Goal: Information Seeking & Learning: Learn about a topic

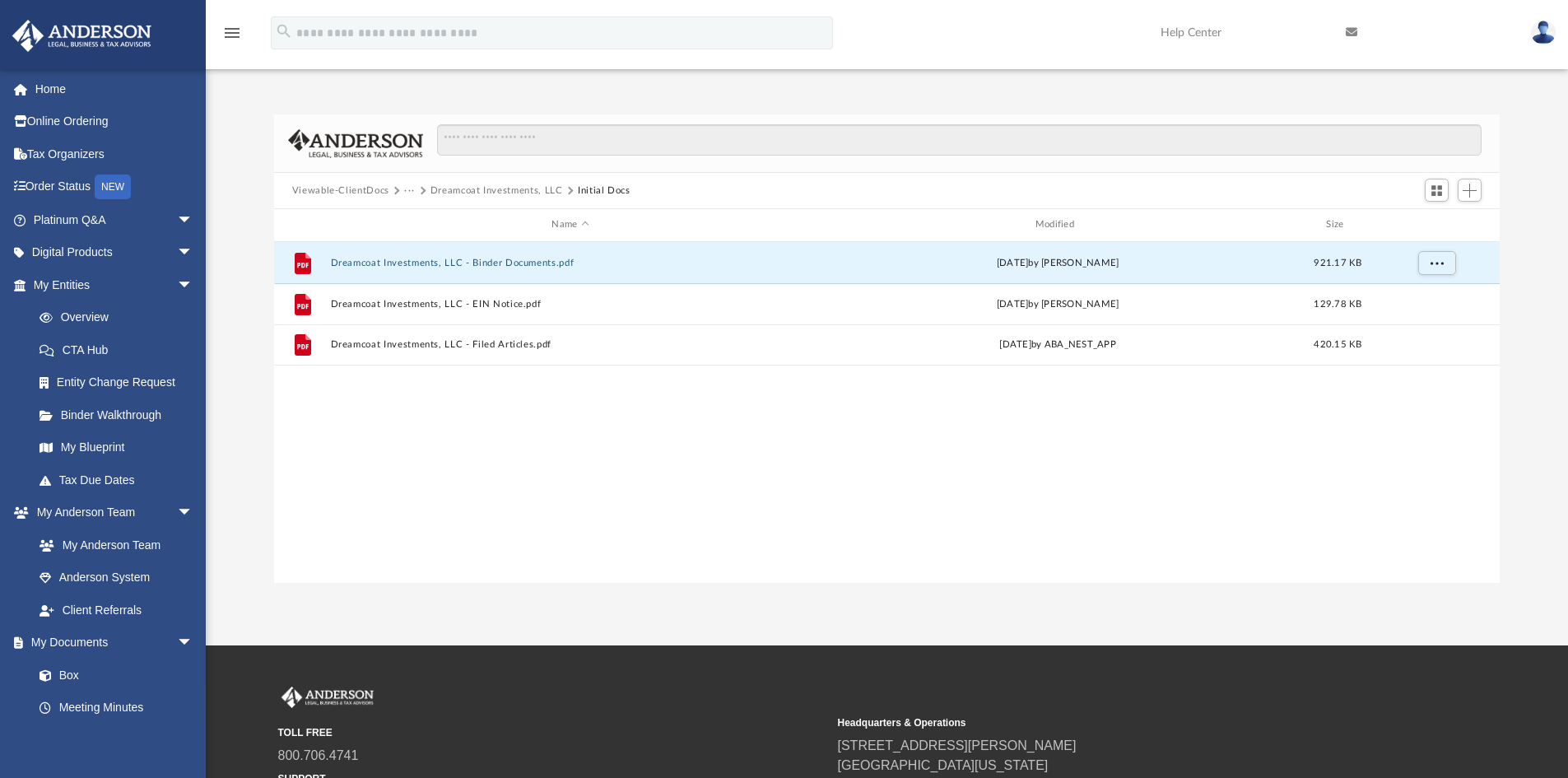
scroll to position [362, 1214]
click at [90, 220] on link "Platinum Q&A arrow_drop_down" at bounding box center [115, 220] width 207 height 33
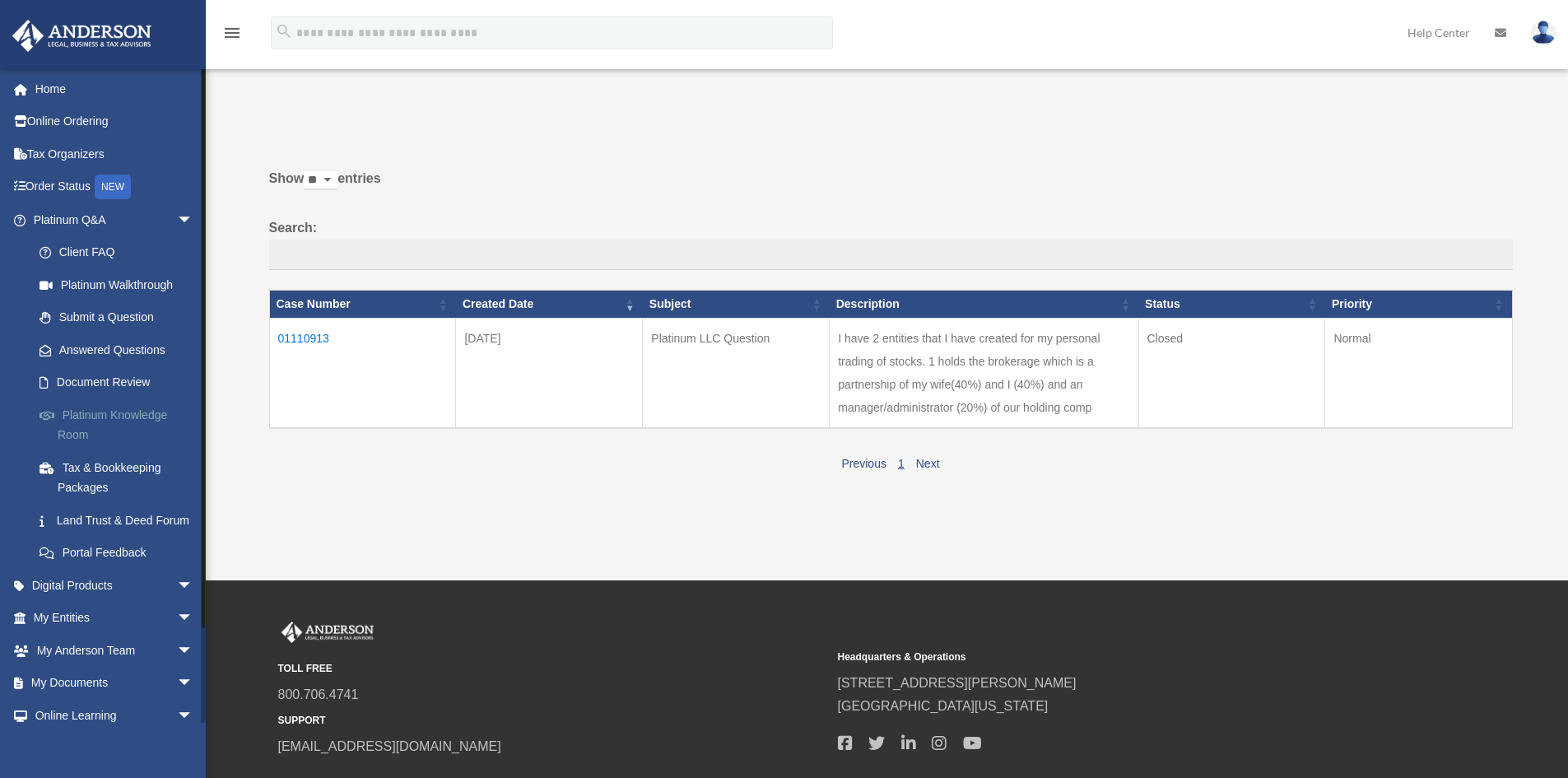
click at [112, 411] on link "Platinum Knowledge Room" at bounding box center [120, 425] width 195 height 53
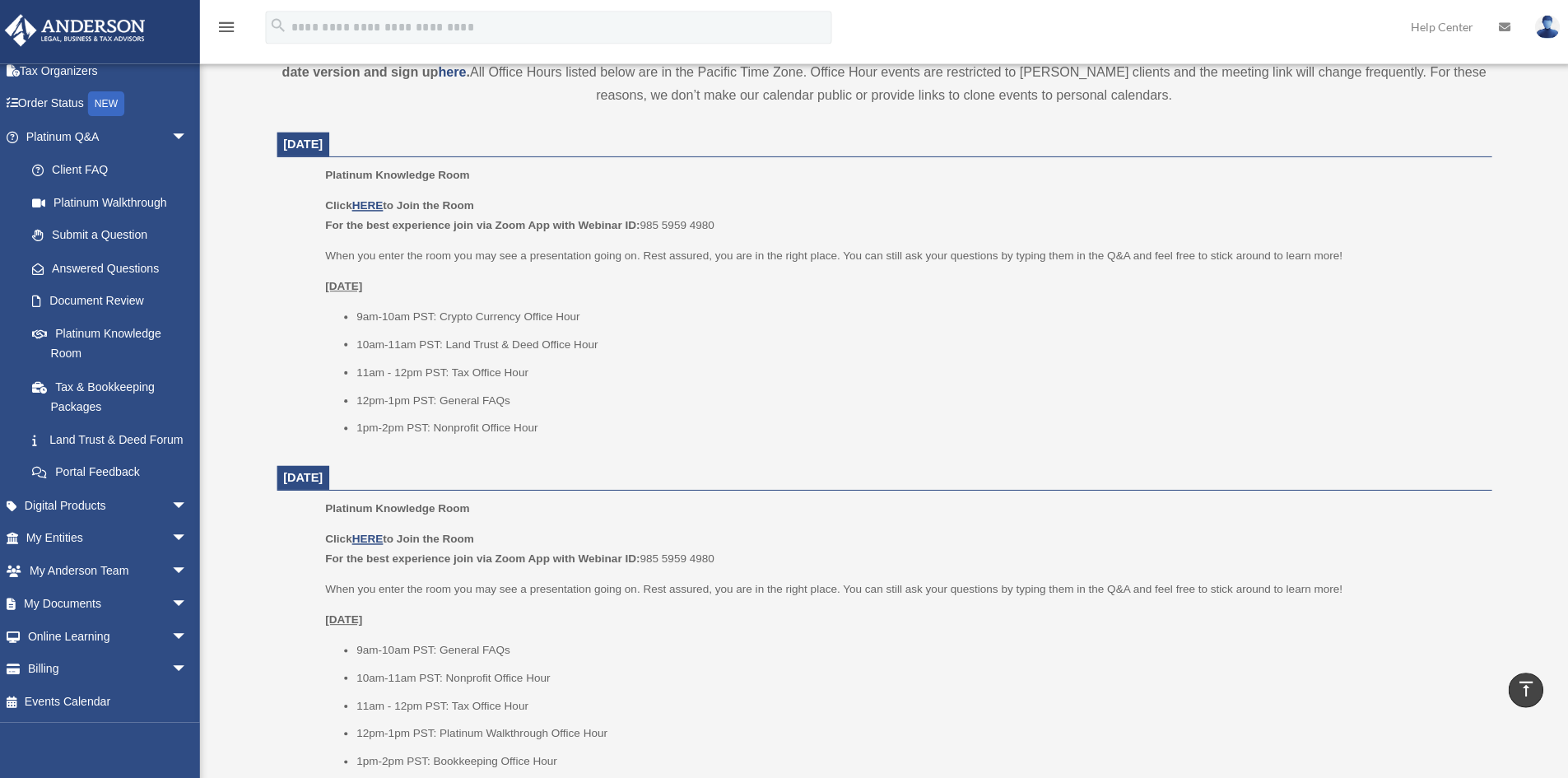
scroll to position [594, 0]
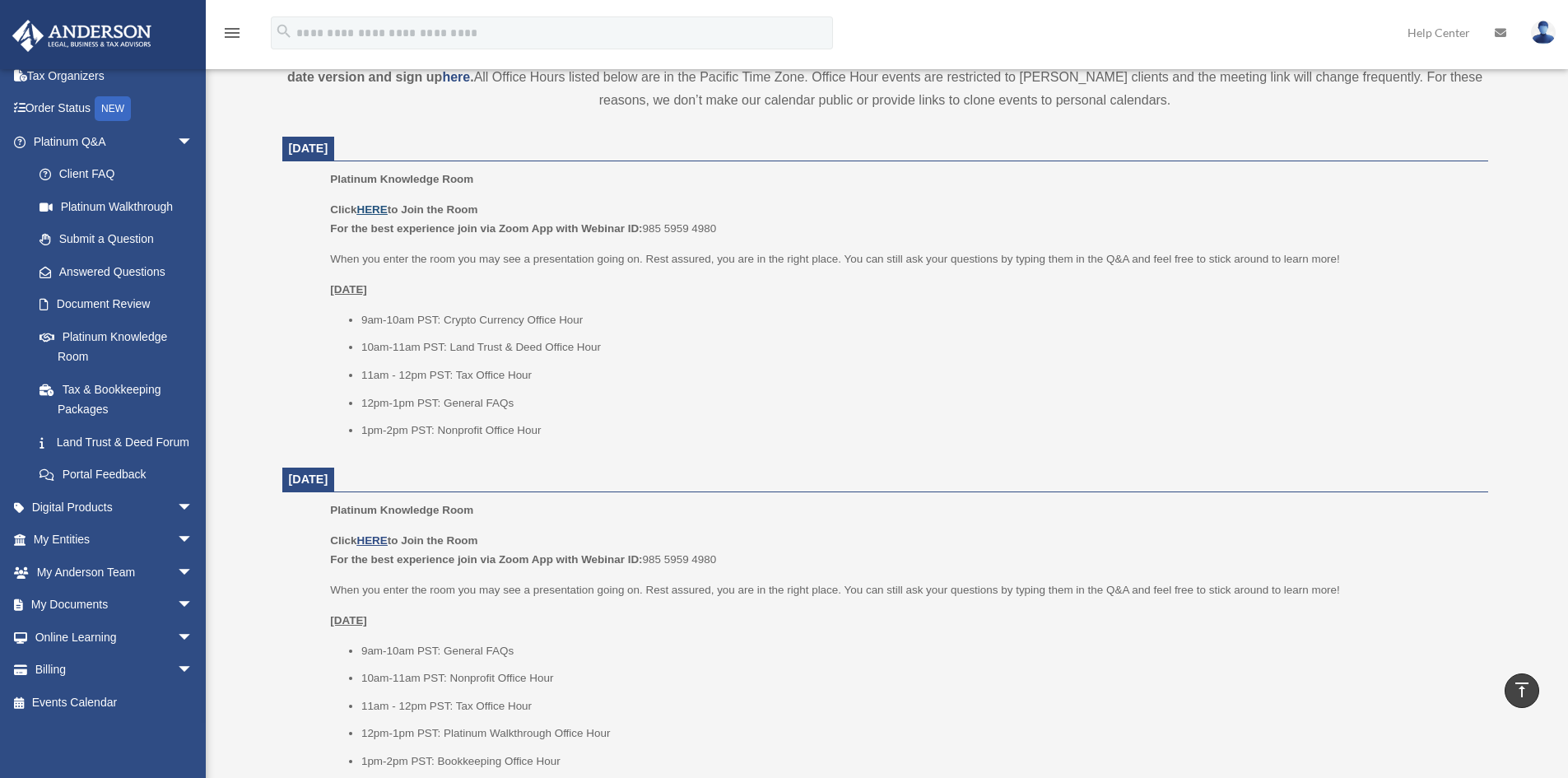
click at [375, 209] on u "HERE" at bounding box center [371, 209] width 30 height 13
